Goal: Find specific page/section: Find specific page/section

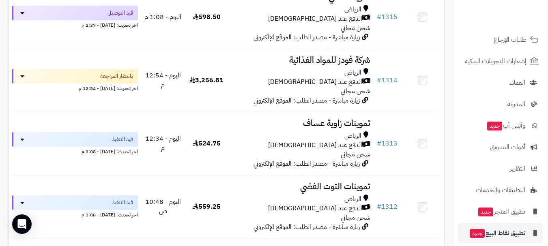
scroll to position [104, 0]
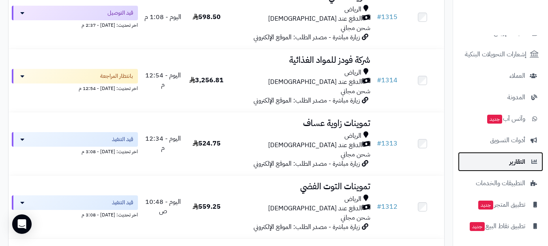
click at [510, 166] on span "التقارير" at bounding box center [518, 161] width 16 height 11
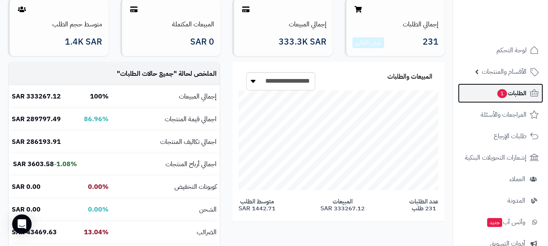
click at [523, 95] on span "الطلبات 1" at bounding box center [512, 93] width 30 height 11
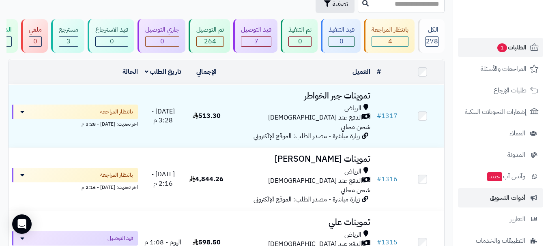
scroll to position [104, 0]
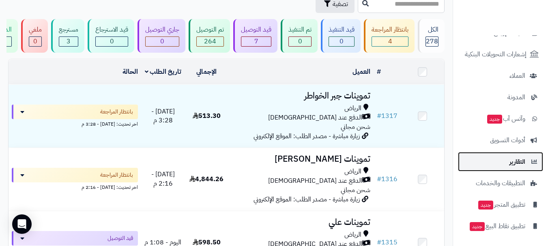
click at [509, 165] on link "التقارير" at bounding box center [500, 161] width 85 height 19
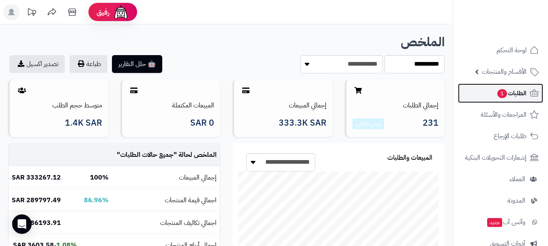
click at [497, 98] on span "الطلبات 1" at bounding box center [512, 93] width 30 height 11
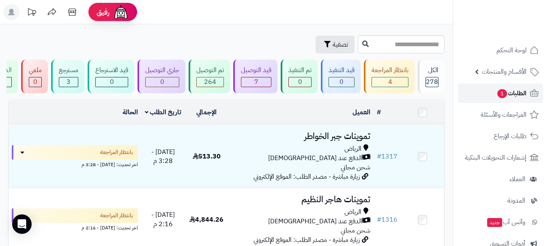
click at [519, 96] on span "الطلبات 1" at bounding box center [512, 93] width 30 height 11
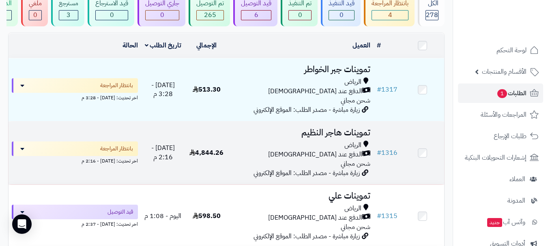
scroll to position [81, 0]
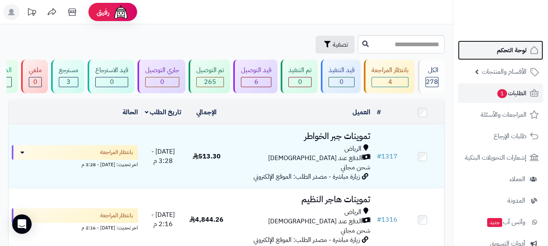
click at [526, 51] on span "لوحة التحكم" at bounding box center [512, 50] width 30 height 11
